Goal: Understand process/instructions

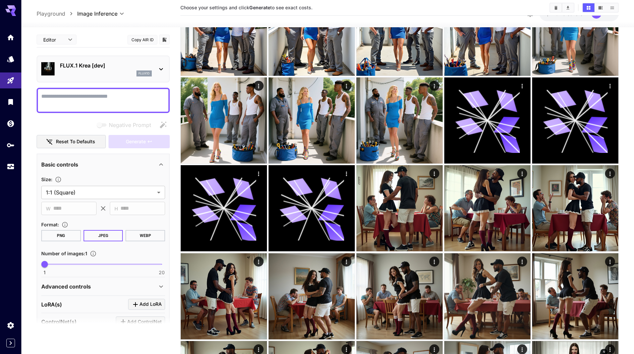
scroll to position [1198, 0]
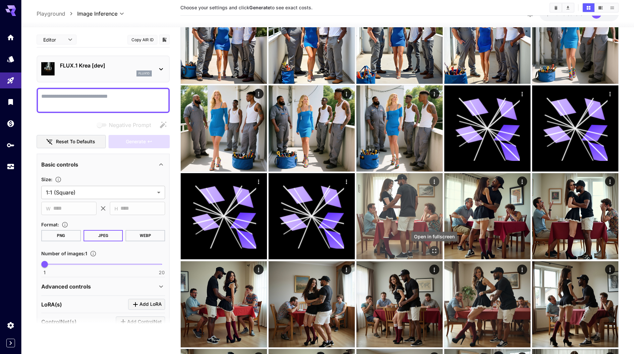
click at [435, 250] on icon "Open in fullscreen" at bounding box center [434, 251] width 7 height 7
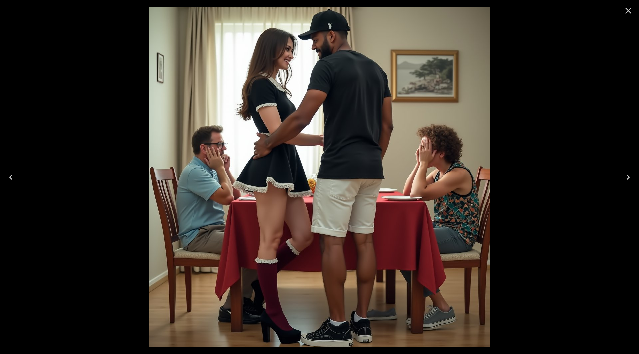
click at [633, 176] on icon "Next" at bounding box center [628, 177] width 11 height 11
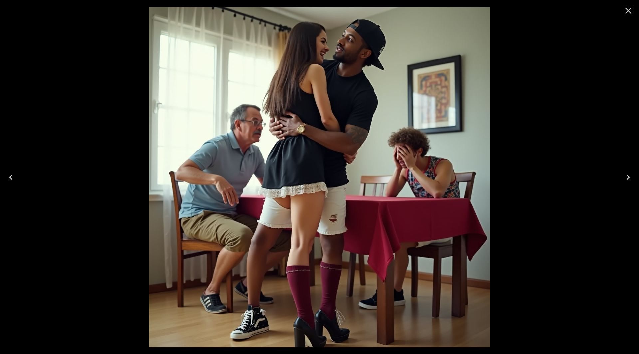
click at [633, 176] on icon "Next" at bounding box center [628, 177] width 11 height 11
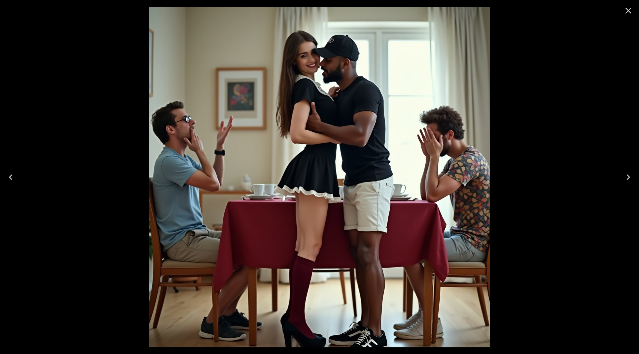
click at [633, 176] on icon "Next" at bounding box center [628, 177] width 11 height 11
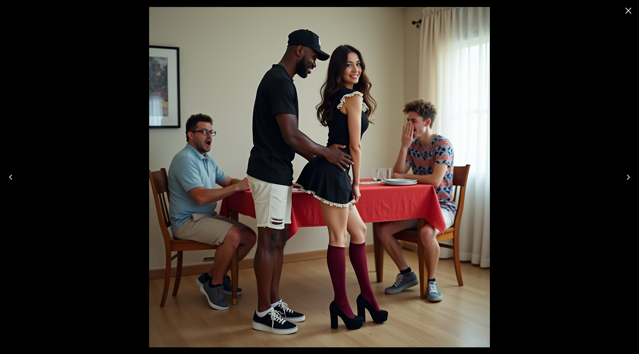
click at [634, 175] on button "Next" at bounding box center [628, 177] width 21 height 27
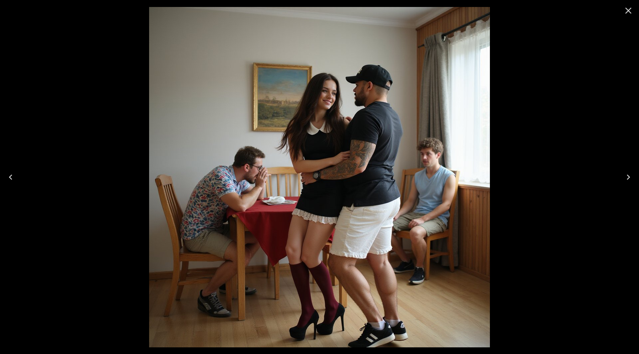
click at [634, 175] on button "Next" at bounding box center [628, 177] width 21 height 27
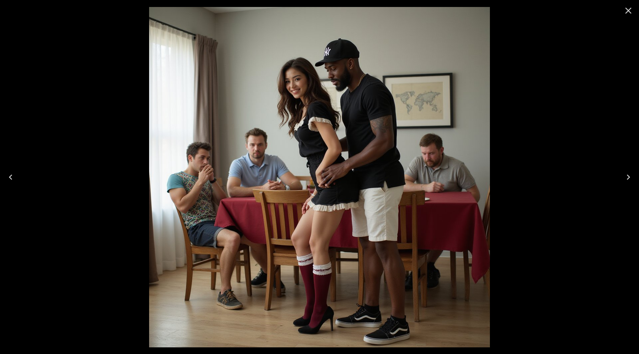
click at [634, 175] on button "Next" at bounding box center [628, 177] width 21 height 27
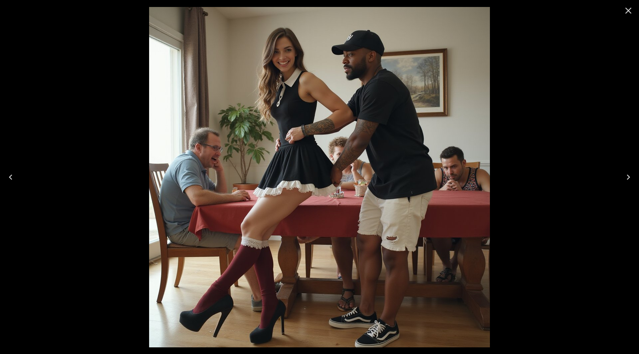
click at [634, 175] on button "Next" at bounding box center [628, 177] width 21 height 27
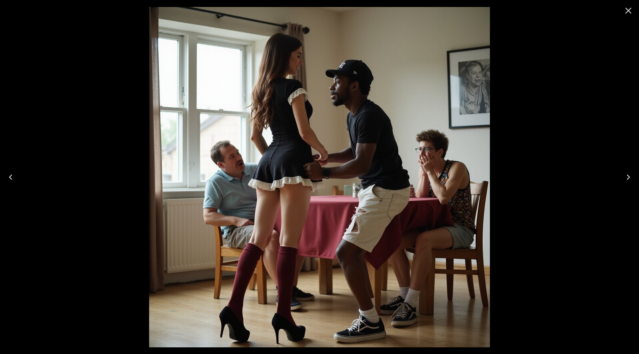
click at [634, 175] on button "Next" at bounding box center [628, 177] width 21 height 27
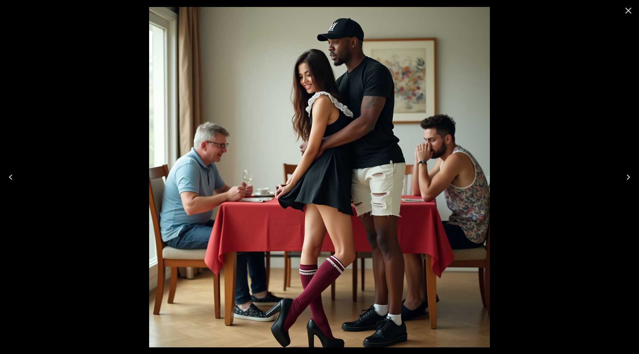
click at [14, 179] on icon "Previous" at bounding box center [10, 177] width 11 height 11
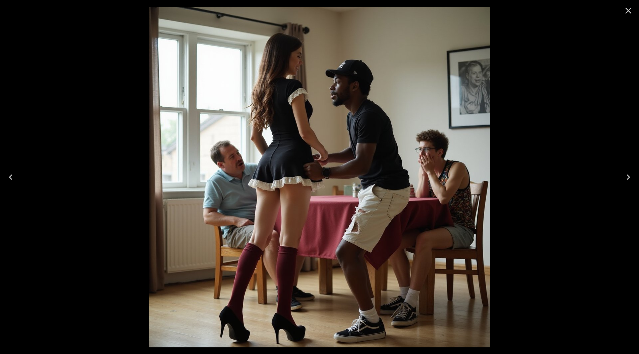
click at [625, 13] on icon "Close" at bounding box center [628, 10] width 11 height 11
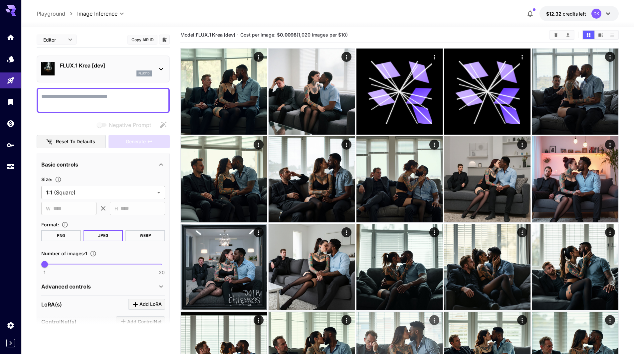
scroll to position [0, 0]
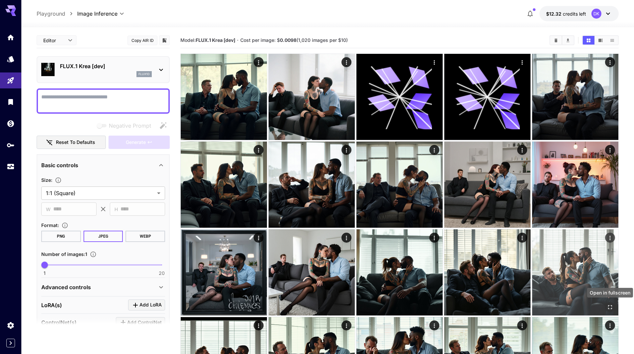
click at [610, 306] on icon "Open in fullscreen" at bounding box center [610, 307] width 7 height 7
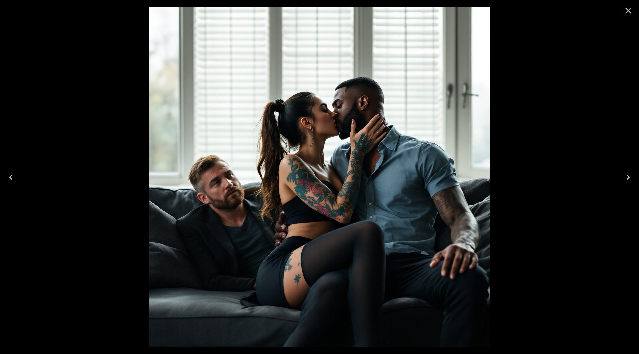
click at [630, 10] on icon "Close" at bounding box center [628, 10] width 11 height 11
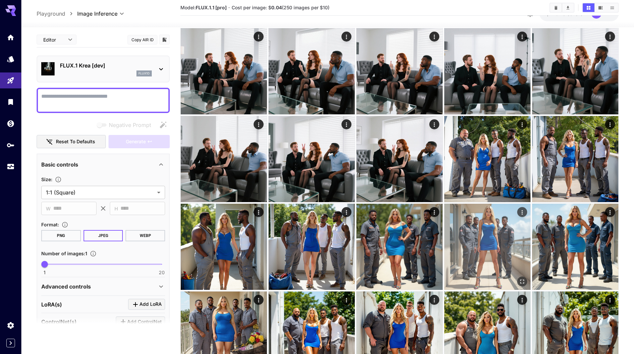
scroll to position [932, 0]
